Goal: Transaction & Acquisition: Purchase product/service

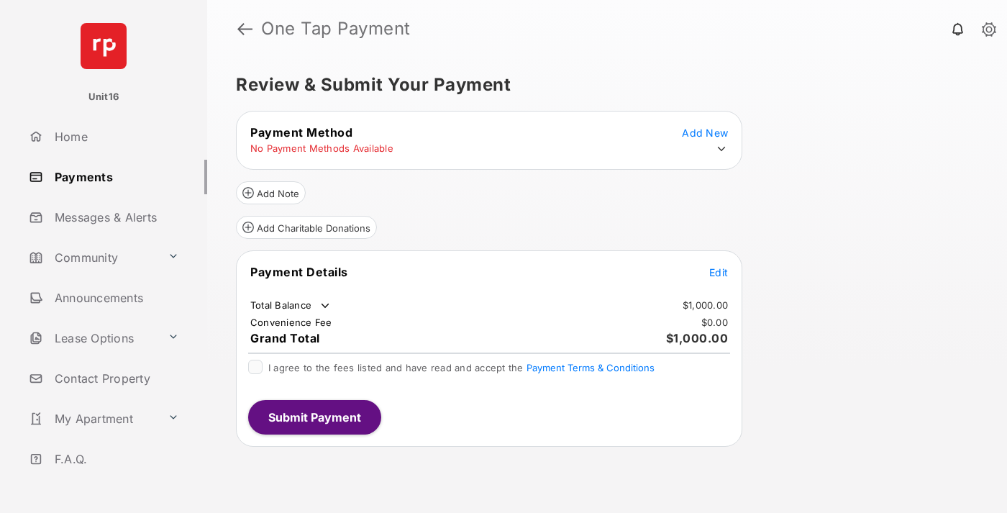
click at [718, 272] on span "Edit" at bounding box center [718, 272] width 19 height 12
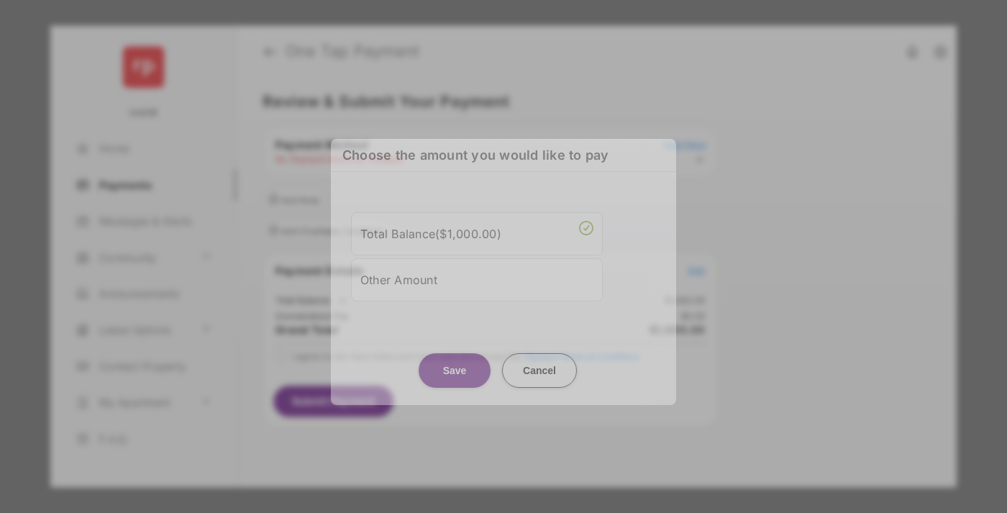
click at [477, 279] on div "Other Amount" at bounding box center [476, 279] width 233 height 24
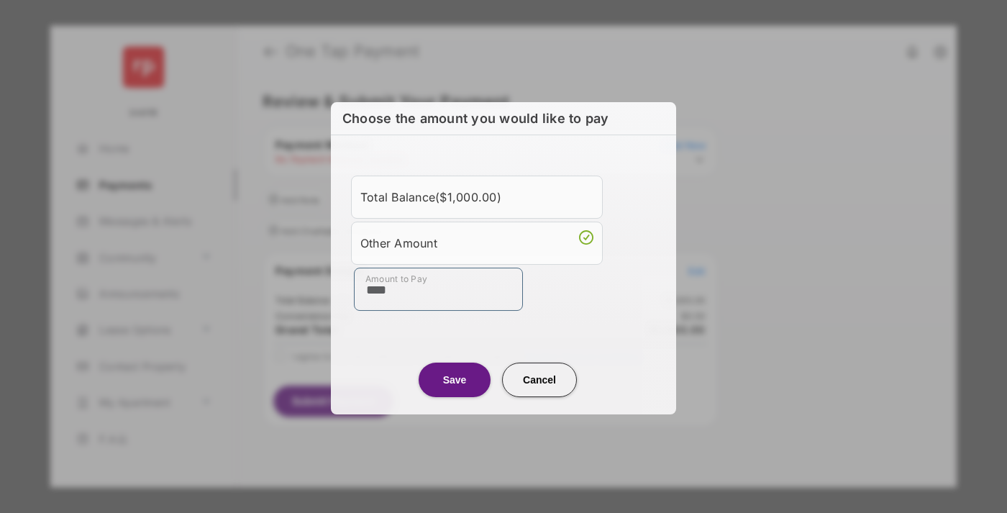
type input "****"
click at [455, 379] on button "Save" at bounding box center [455, 379] width 72 height 35
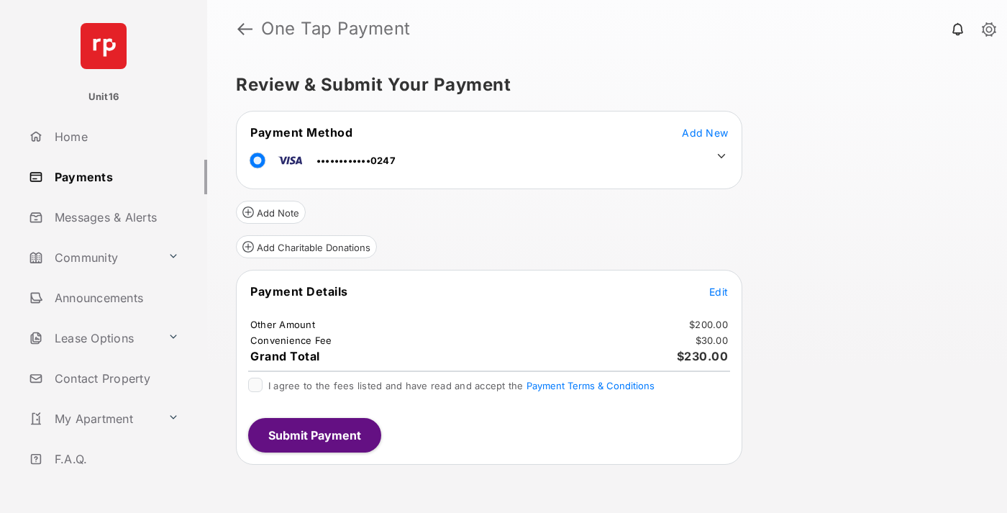
click at [721, 156] on icon at bounding box center [721, 156] width 13 height 13
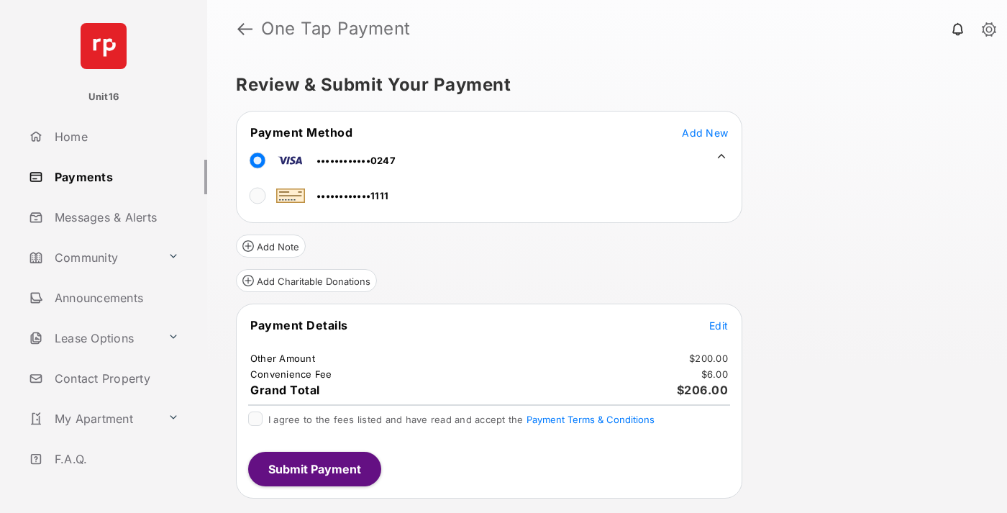
click at [718, 325] on span "Edit" at bounding box center [718, 325] width 19 height 12
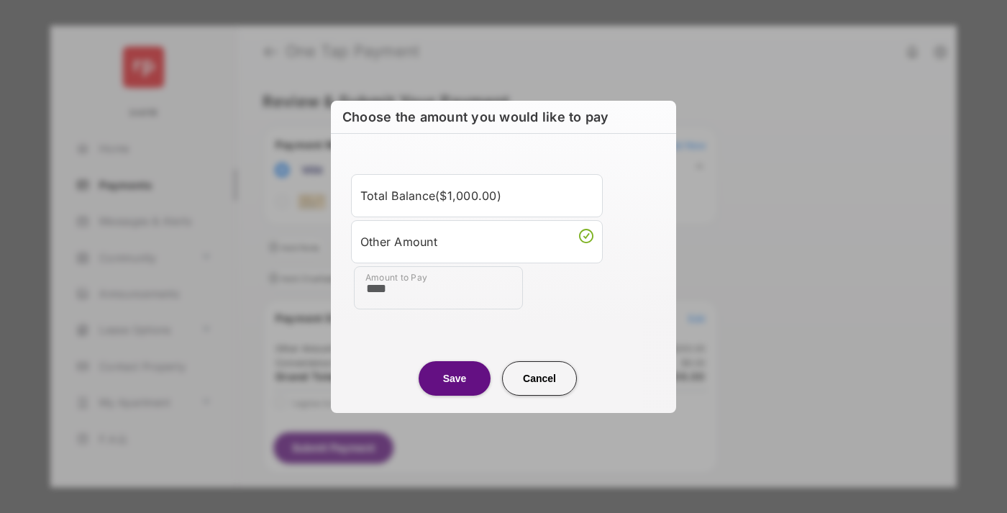
click at [455, 378] on button "Save" at bounding box center [455, 378] width 72 height 35
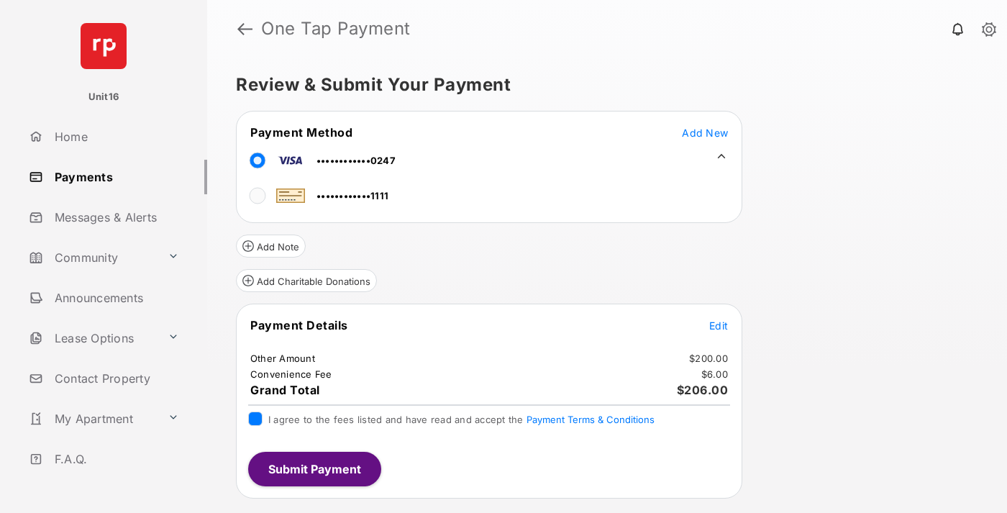
click at [314, 468] on button "Submit Payment" at bounding box center [314, 469] width 133 height 35
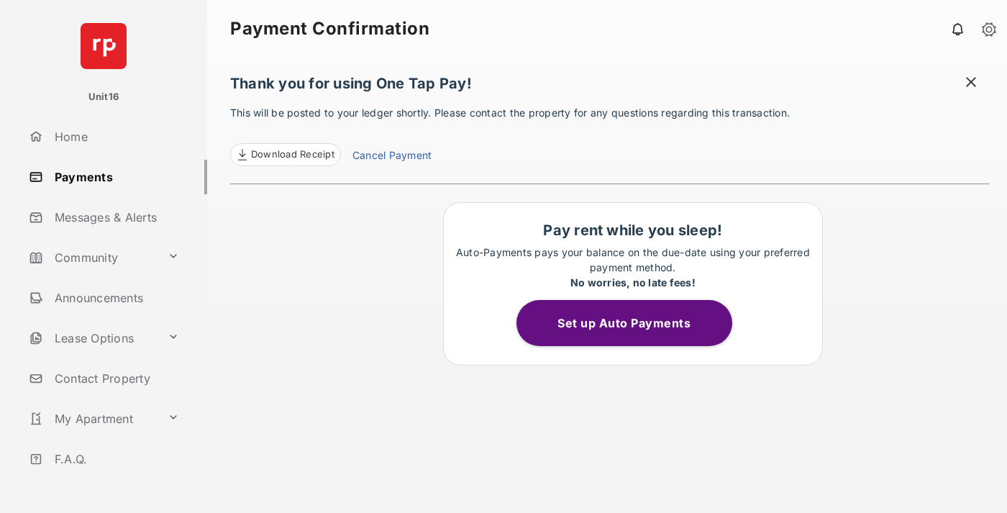
click at [391, 157] on link "Cancel Payment" at bounding box center [391, 156] width 79 height 19
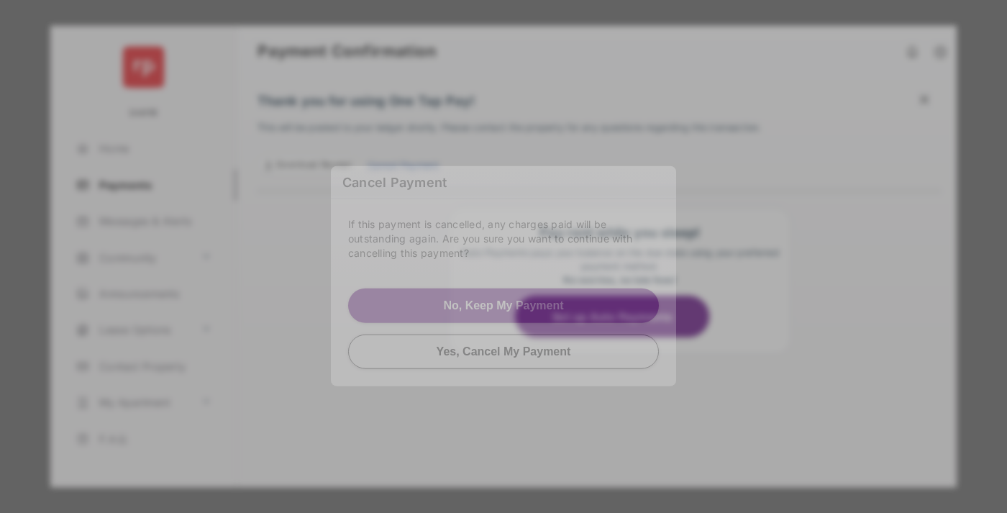
click at [503, 334] on button "Yes, Cancel My Payment" at bounding box center [503, 351] width 311 height 35
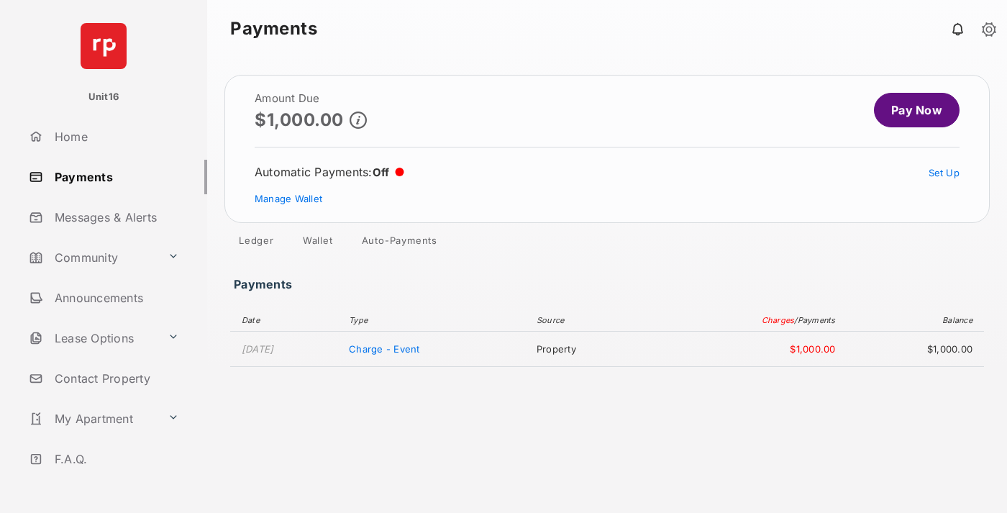
click at [288, 198] on link "Manage Wallet" at bounding box center [289, 199] width 68 height 12
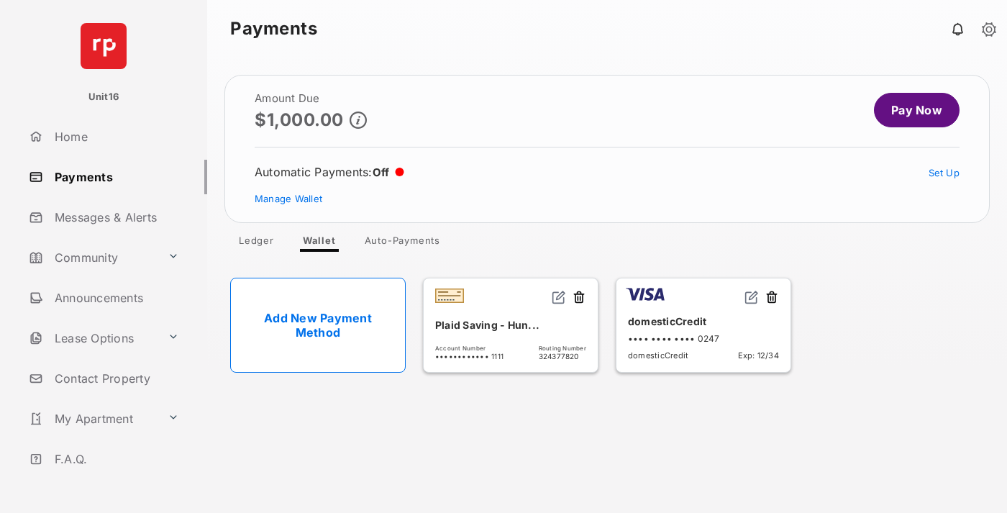
click at [772, 298] on button at bounding box center [771, 298] width 14 height 17
